Goal: Check status: Check status

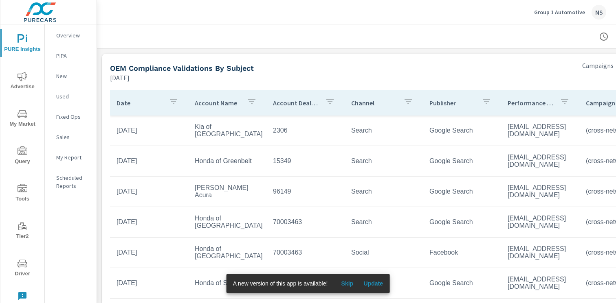
scroll to position [1771, 0]
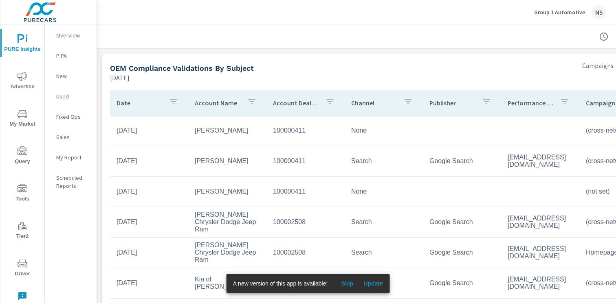
click at [374, 284] on span "Update" at bounding box center [373, 283] width 20 height 7
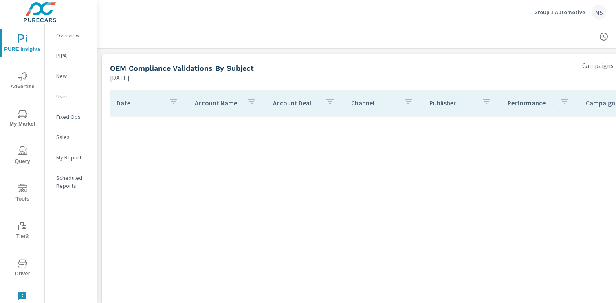
scroll to position [1771, 0]
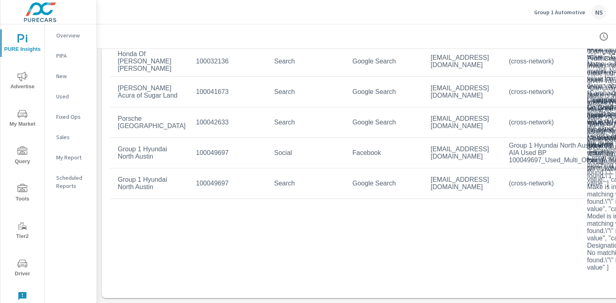
scroll to position [1913, 115]
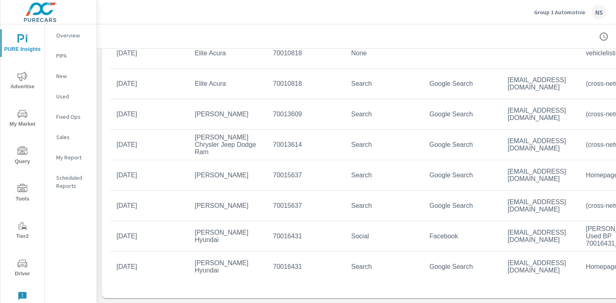
scroll to position [170, 0]
